Goal: Information Seeking & Learning: Learn about a topic

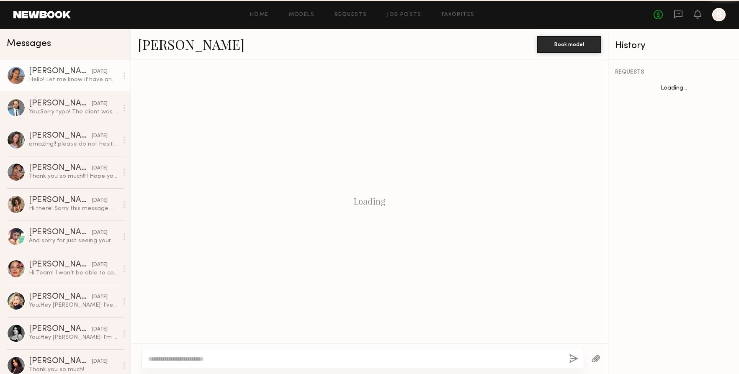
scroll to position [1028, 0]
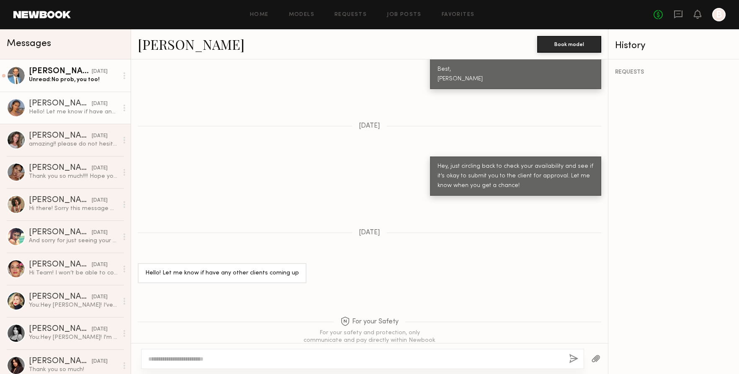
click at [51, 84] on link "David L. 09/26/2025 Unread: No prob, you too!" at bounding box center [65, 75] width 131 height 32
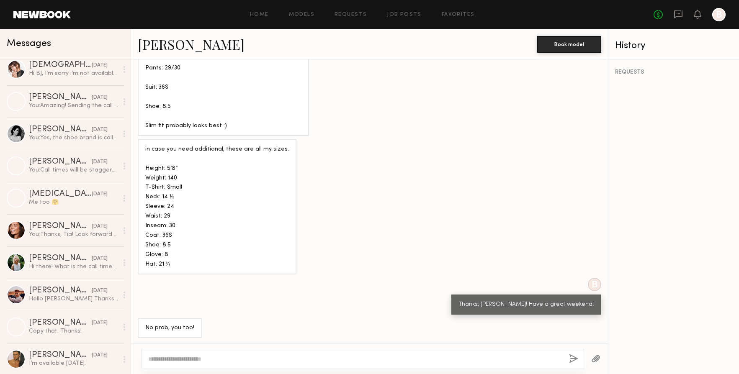
scroll to position [625, 0]
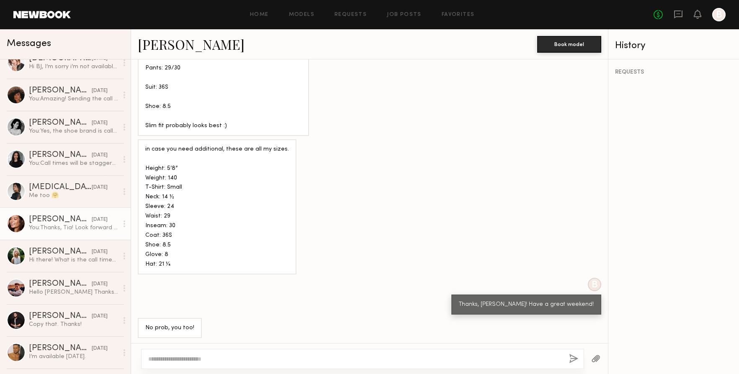
click at [58, 231] on div "You: Thanks, Tia! Look forward to working with you" at bounding box center [73, 228] width 89 height 8
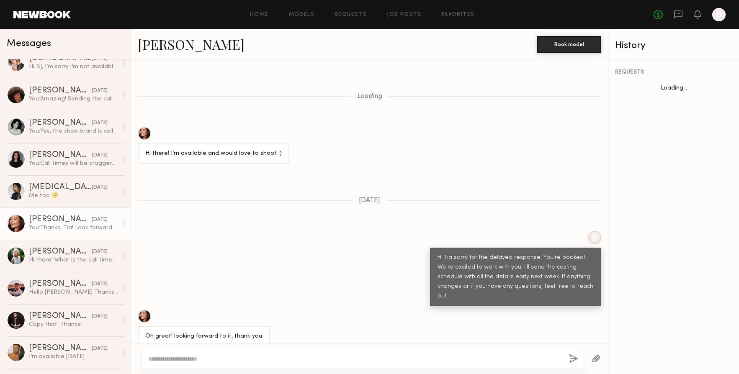
scroll to position [748, 0]
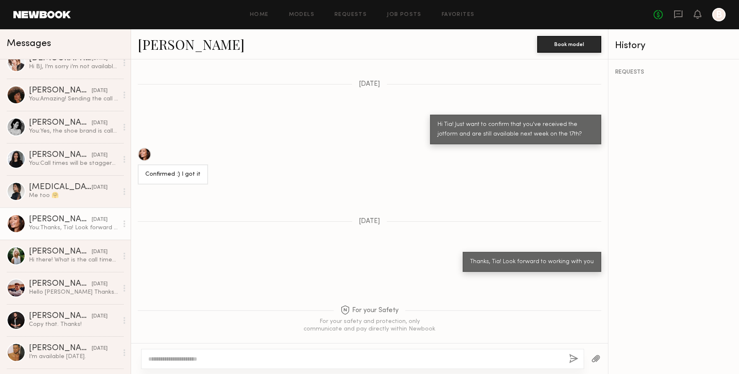
click at [156, 45] on link "Tia M." at bounding box center [191, 44] width 107 height 18
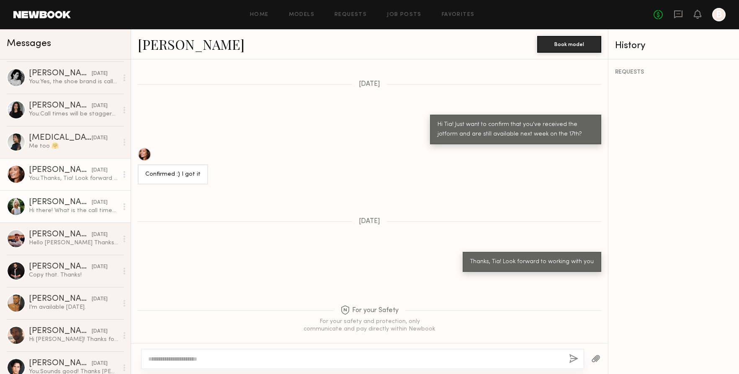
click at [51, 213] on div "Hi there! What is the call time? I never received an email :)" at bounding box center [73, 211] width 89 height 8
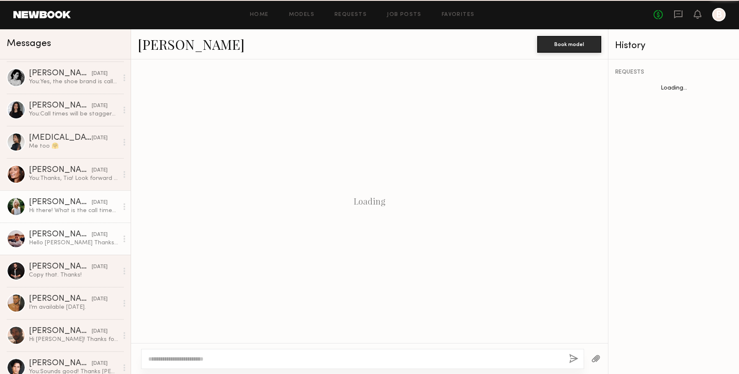
scroll to position [412, 0]
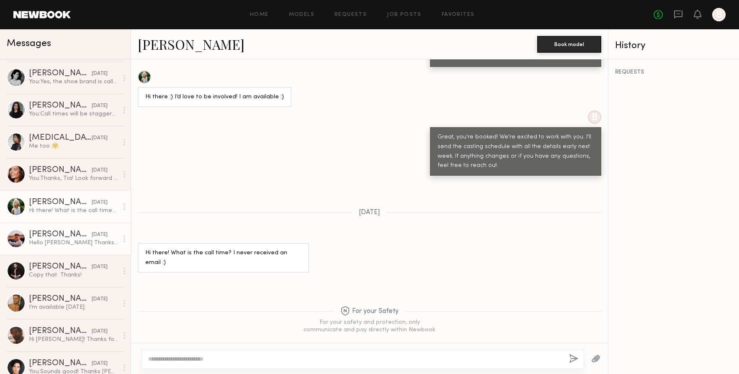
click at [51, 249] on link "Chris D. 03/05/2025 Hello B.J. Thanks for reaching out. I am absolutely interes…" at bounding box center [65, 239] width 131 height 32
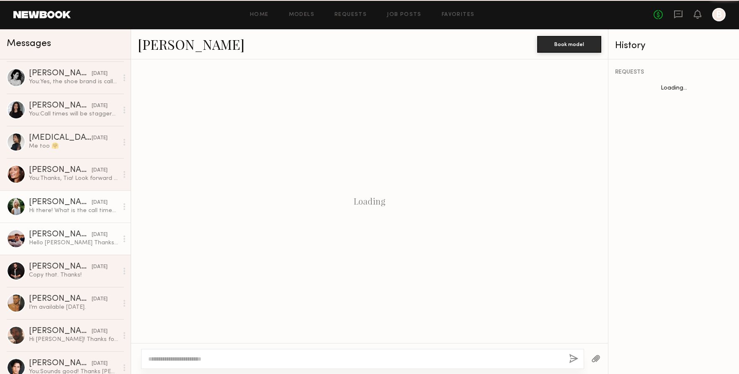
scroll to position [551, 0]
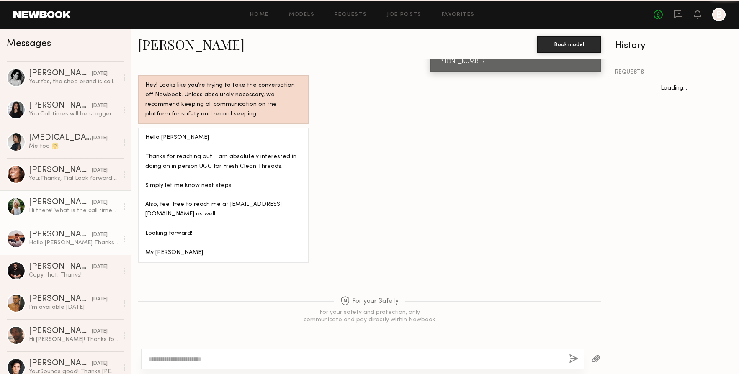
click at [52, 212] on div "Hi there! What is the call time? I never received an email :)" at bounding box center [73, 211] width 89 height 8
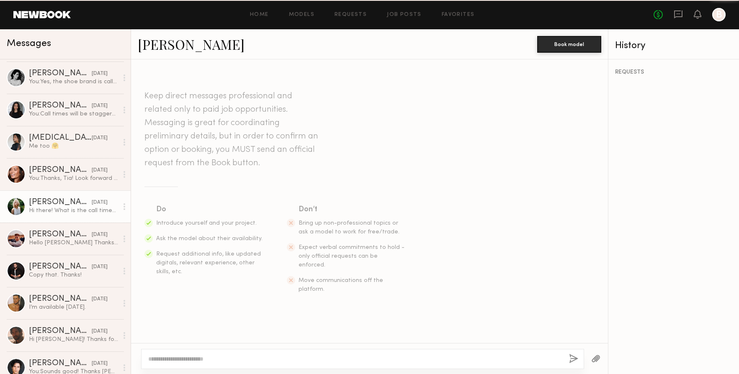
scroll to position [412, 0]
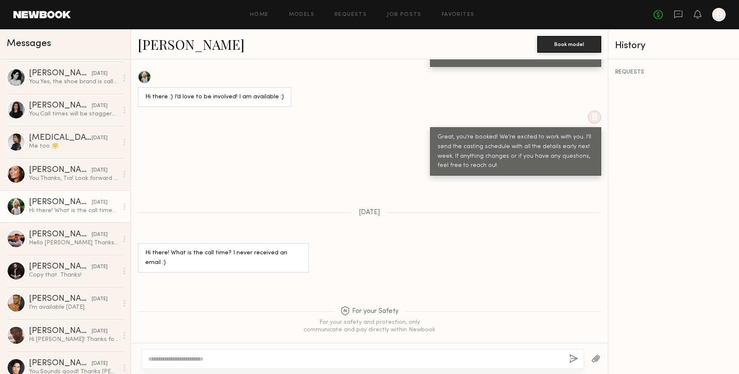
click at [152, 46] on link "Foster M." at bounding box center [191, 44] width 107 height 18
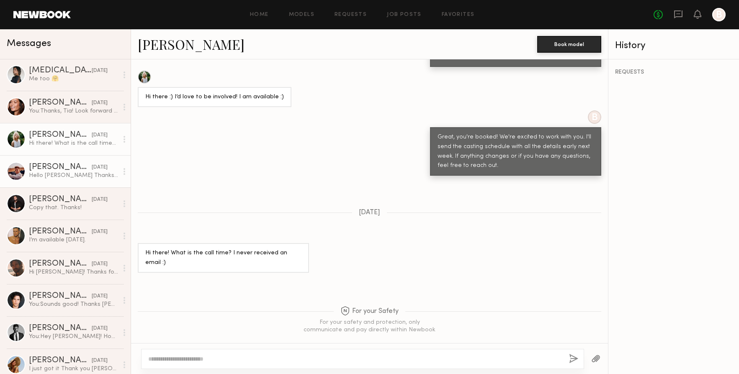
scroll to position [743, 0]
click at [59, 244] on link "Glen D. 02/21/2025 I’m available Thursday." at bounding box center [65, 235] width 131 height 32
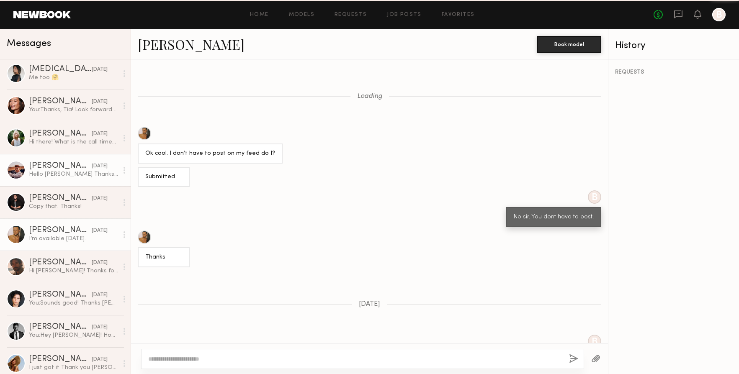
scroll to position [574, 0]
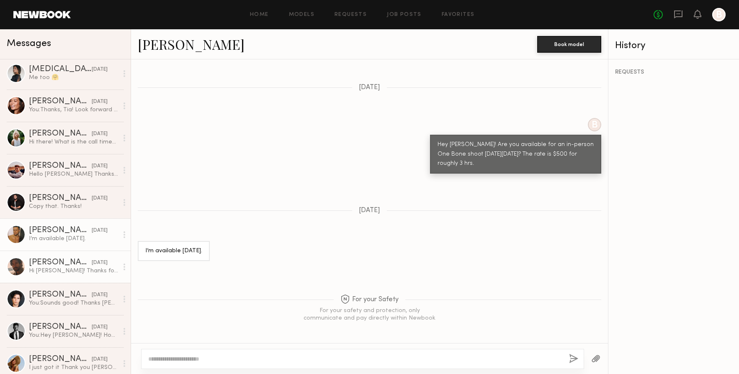
click at [56, 273] on div "Hi BJ! Thanks for the note and great to meet you. Unfortunately I am not availa…" at bounding box center [73, 271] width 89 height 8
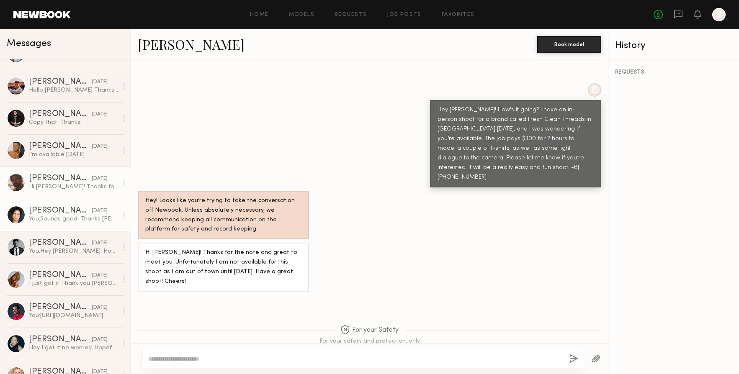
scroll to position [828, 0]
click at [51, 306] on div "Edward A." at bounding box center [60, 307] width 63 height 8
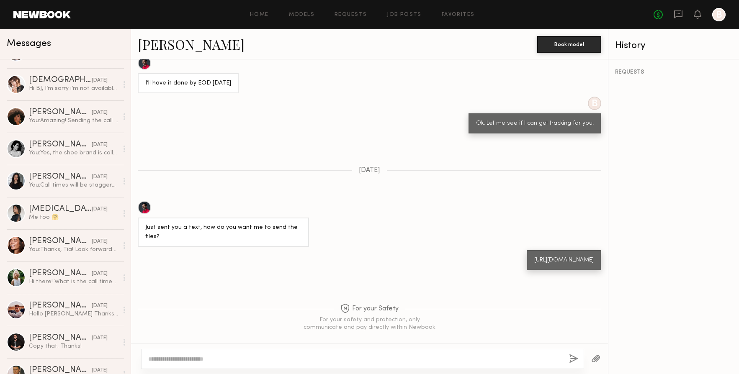
scroll to position [604, 0]
click at [51, 267] on link "Foster M. 04/10/2025 Hi there! What is the call time? I never received an email…" at bounding box center [65, 277] width 131 height 32
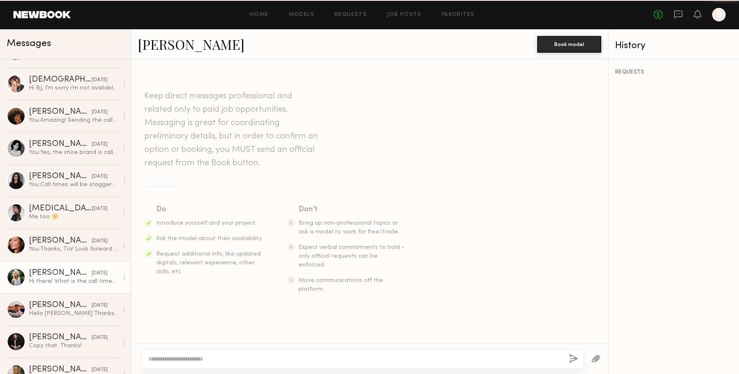
scroll to position [412, 0]
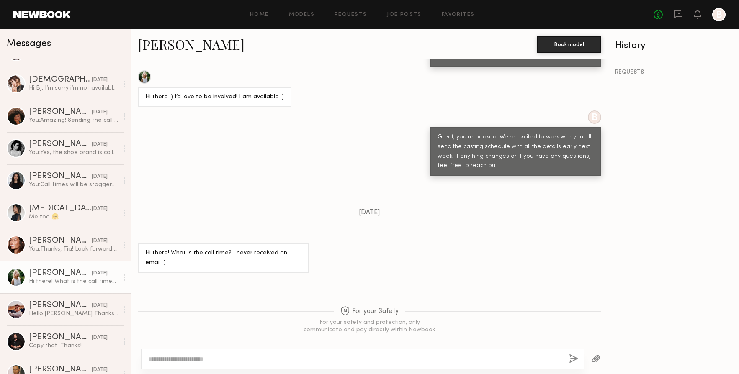
click at [165, 44] on link "Foster M." at bounding box center [191, 44] width 107 height 18
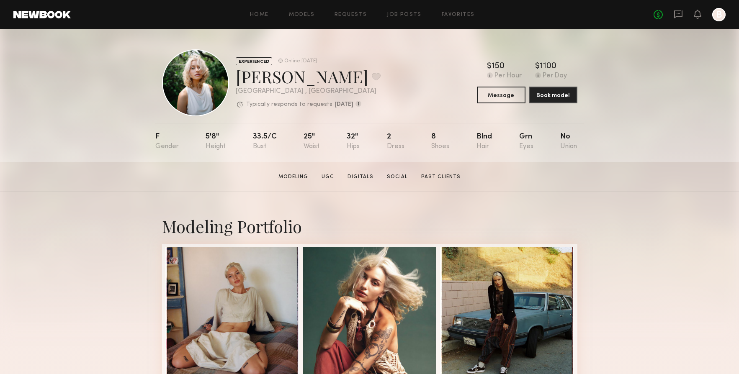
click at [37, 18] on link at bounding box center [41, 15] width 57 height 8
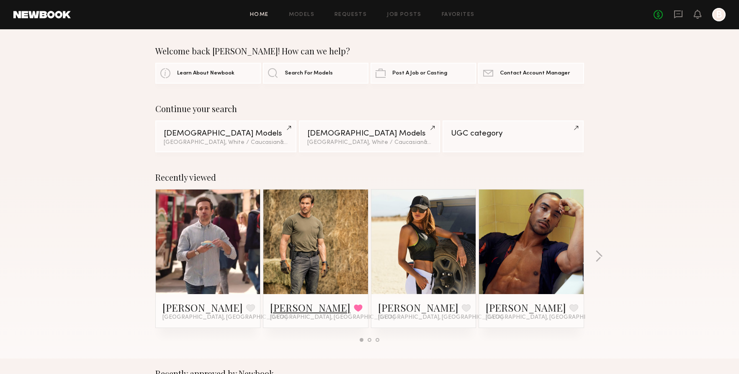
click at [296, 308] on link "[PERSON_NAME]" at bounding box center [310, 307] width 80 height 13
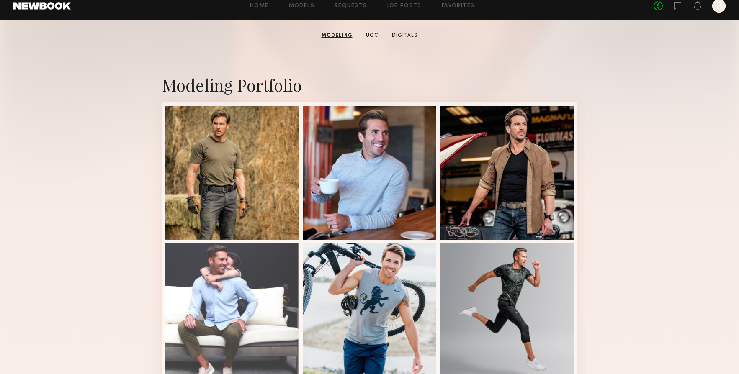
scroll to position [141, 0]
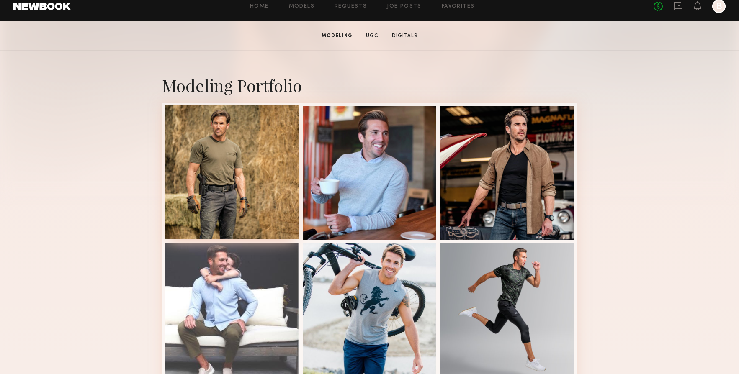
click at [219, 162] on div at bounding box center [232, 172] width 134 height 134
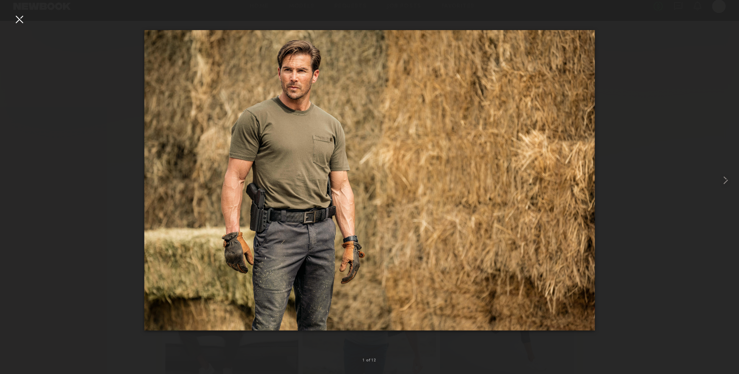
click at [19, 21] on div at bounding box center [19, 19] width 13 height 13
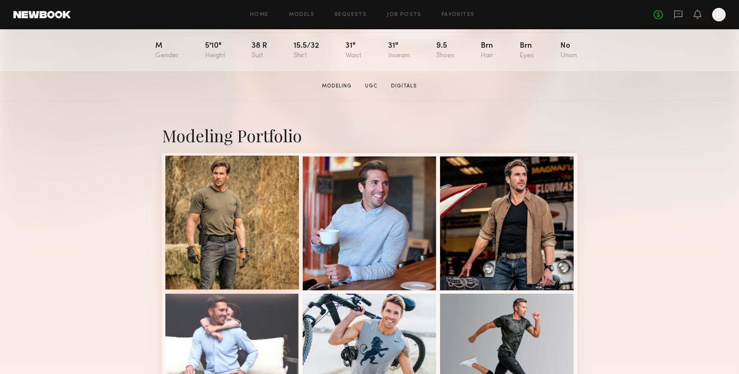
scroll to position [90, 0]
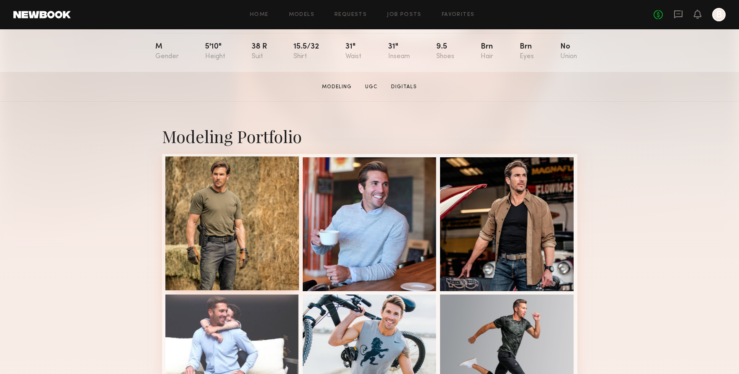
click at [216, 226] on div at bounding box center [232, 224] width 134 height 134
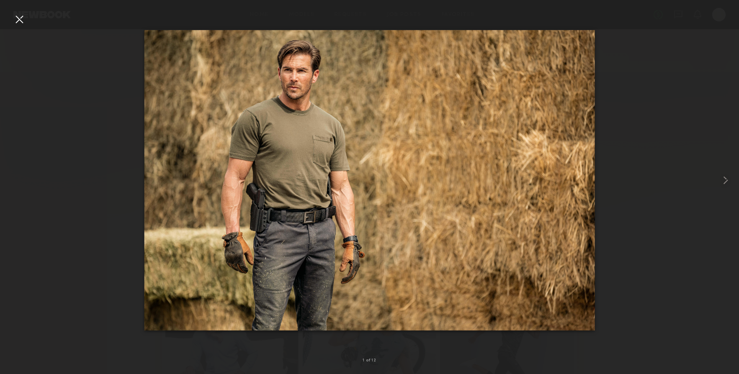
click at [18, 18] on div at bounding box center [19, 19] width 13 height 13
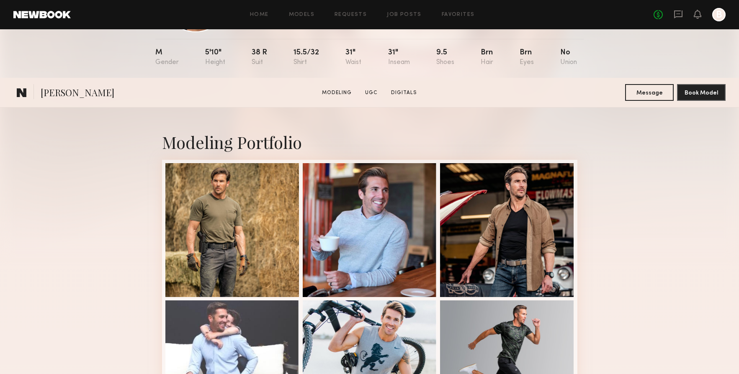
scroll to position [0, 0]
